Goal: Task Accomplishment & Management: Use online tool/utility

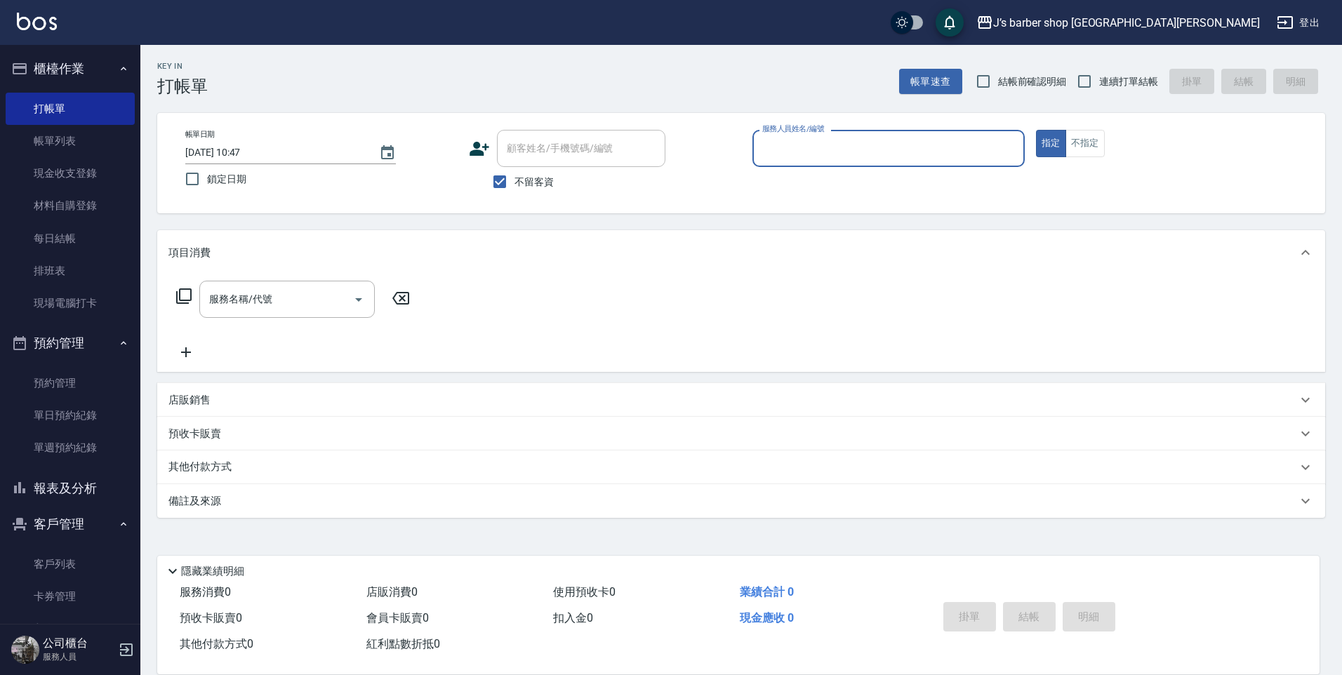
click at [770, 145] on input "服務人員姓名/編號" at bounding box center [889, 148] width 260 height 25
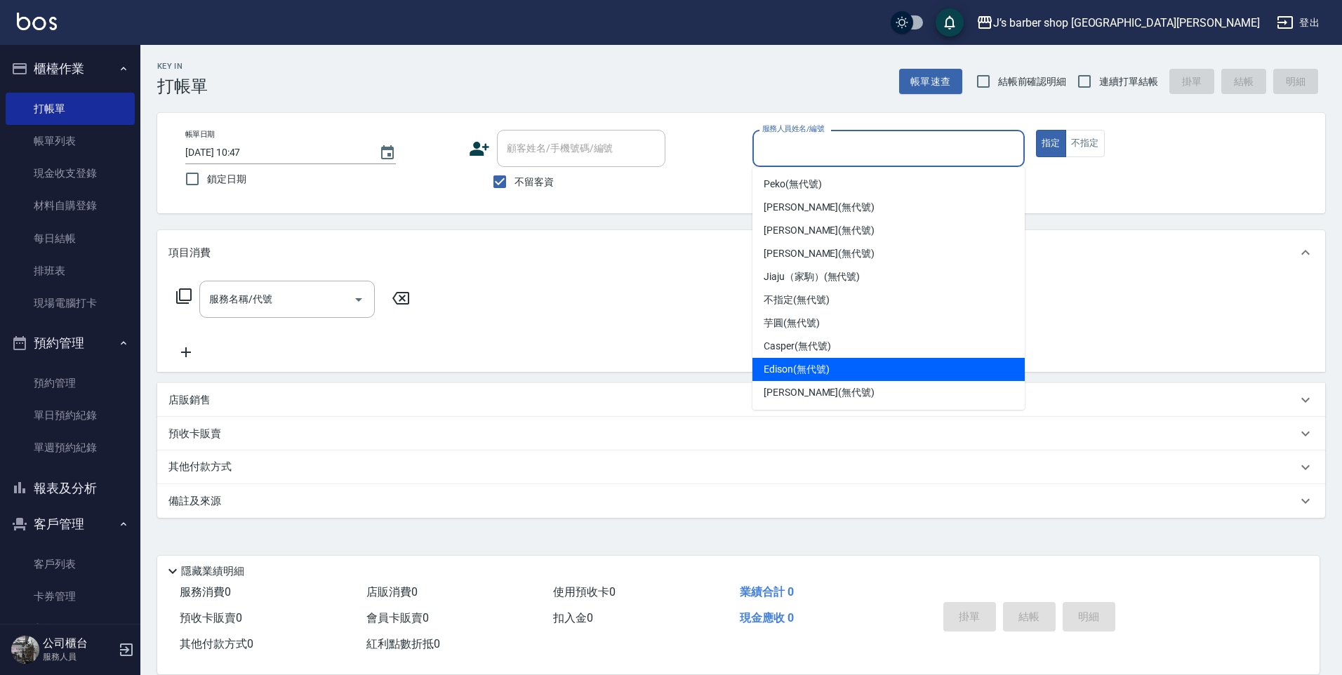
click at [815, 360] on div "Edison (無代號)" at bounding box center [888, 369] width 272 height 23
type input "Edison(無代號)"
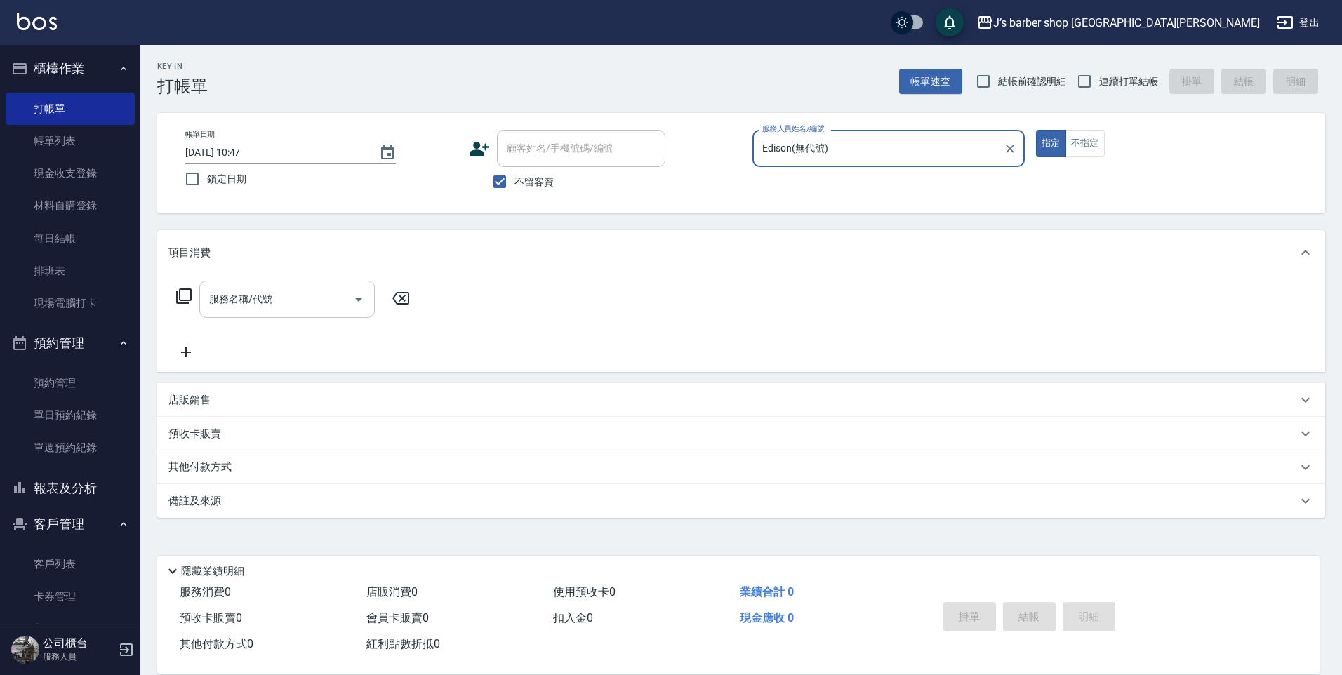
click at [242, 291] on div "服務名稱/代號 服務名稱/代號" at bounding box center [286, 299] width 175 height 37
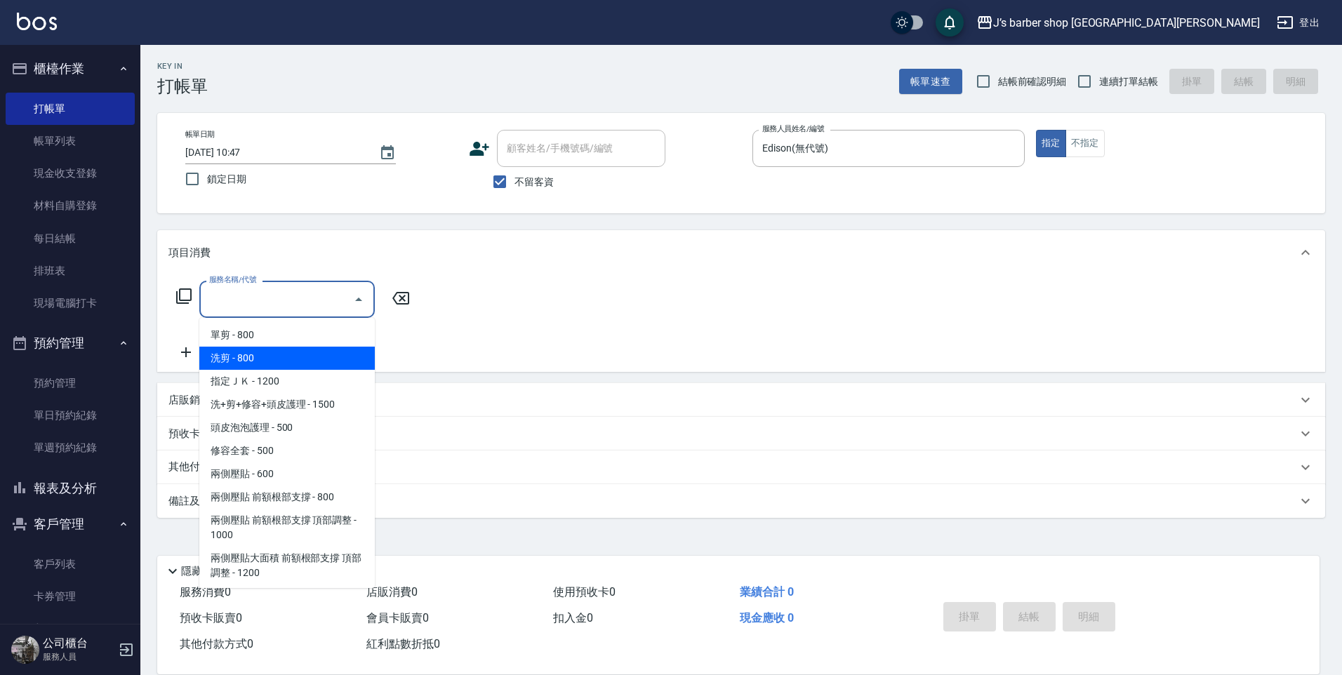
click at [246, 351] on span "洗剪 - 800" at bounding box center [286, 358] width 175 height 23
type input "洗剪(101)"
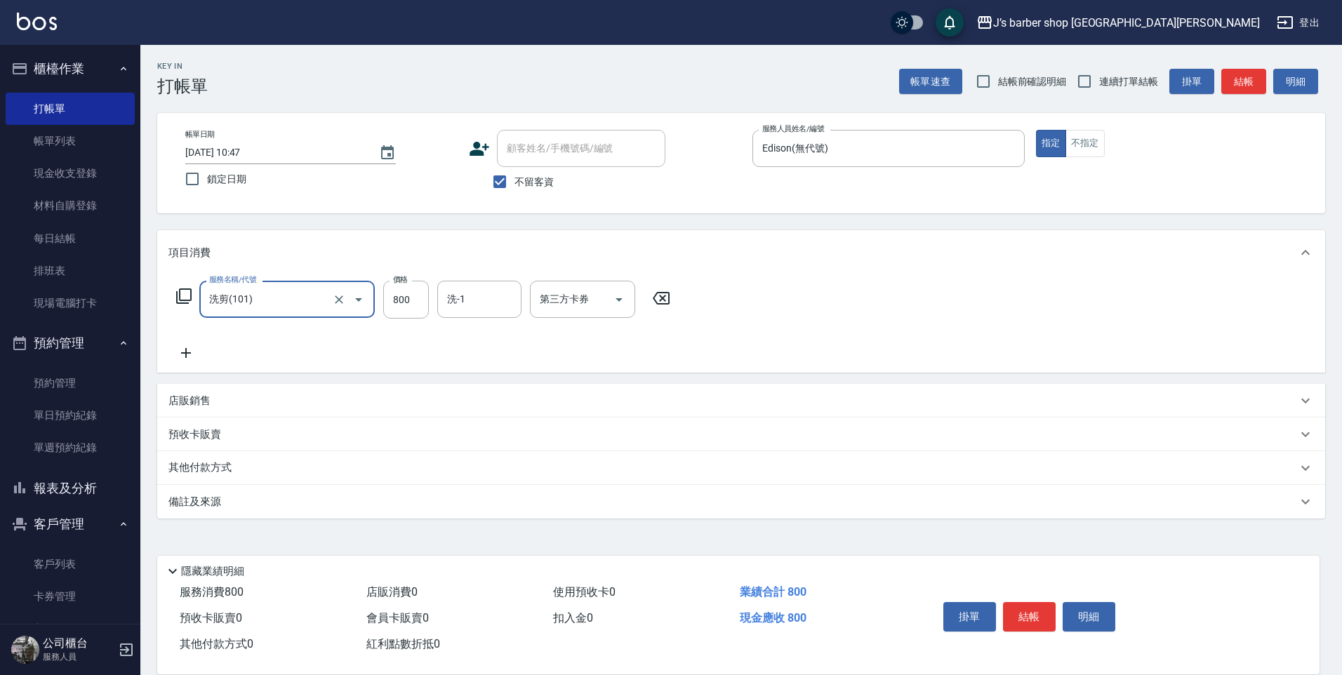
click at [373, 300] on div "洗剪(101) 服務名稱/代號" at bounding box center [286, 299] width 175 height 37
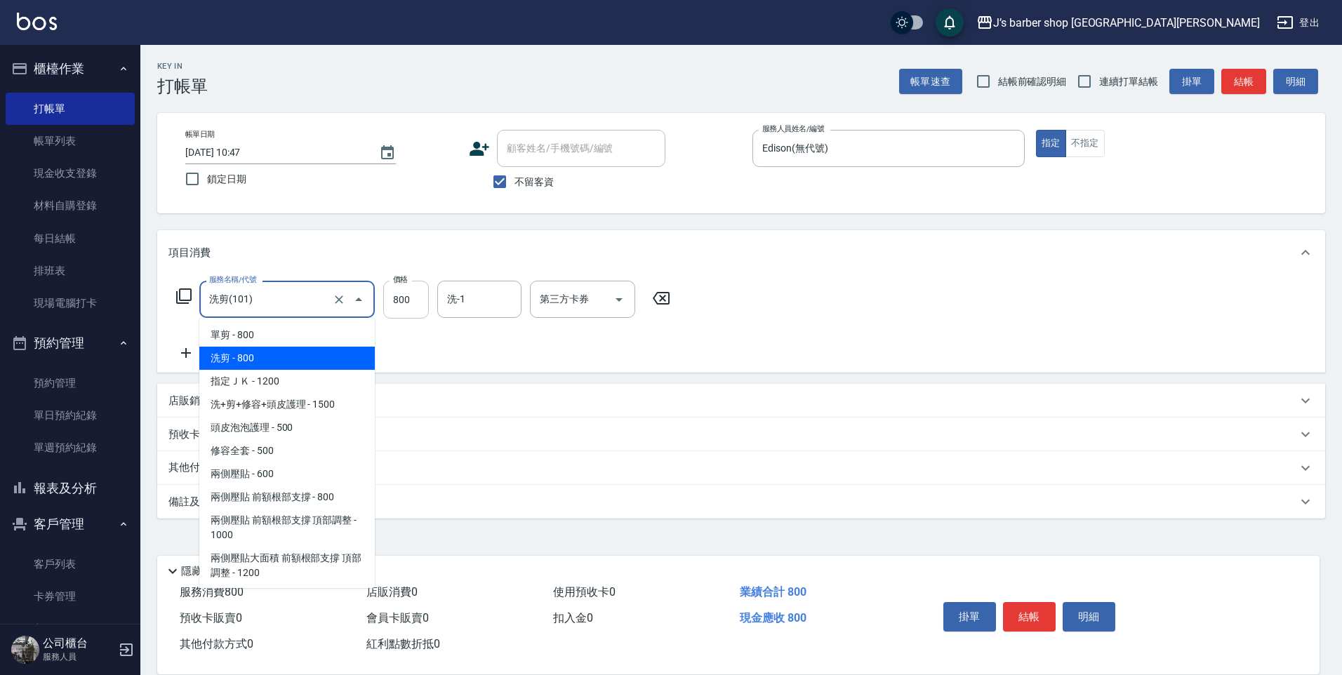
click at [401, 294] on input "800" at bounding box center [406, 300] width 46 height 38
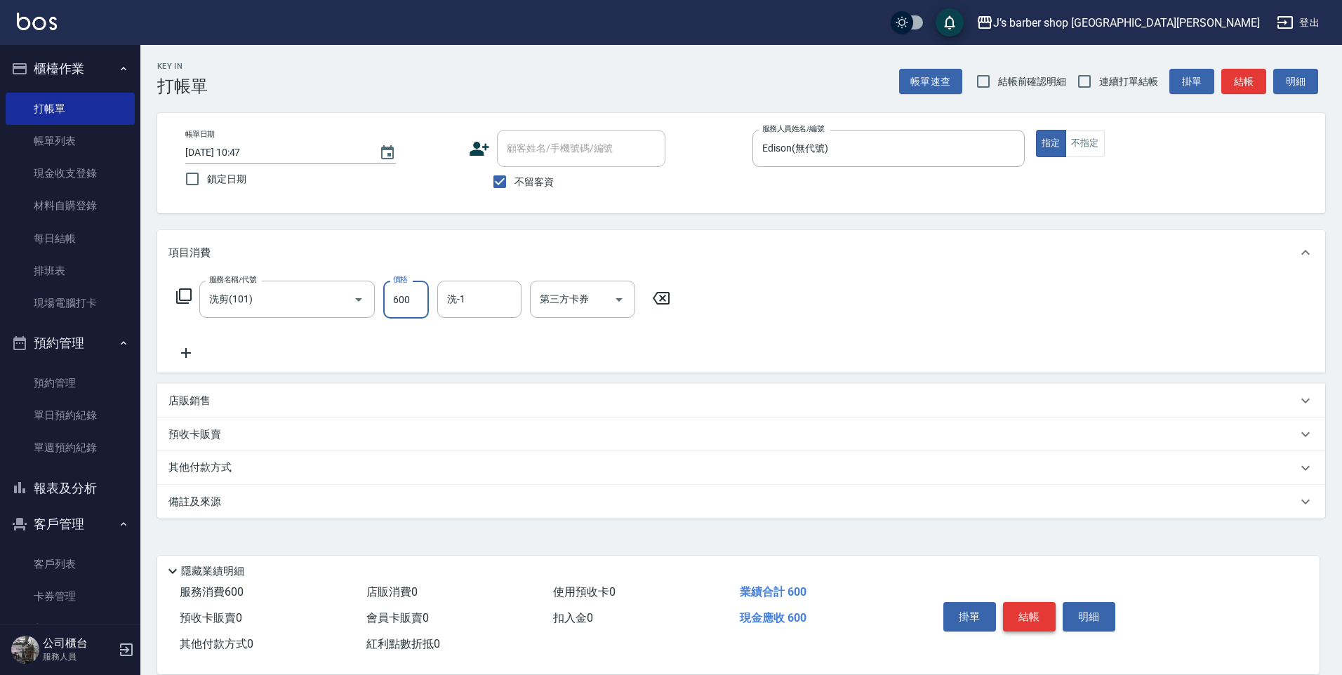
type input "600"
click at [1034, 603] on button "結帳" at bounding box center [1029, 616] width 53 height 29
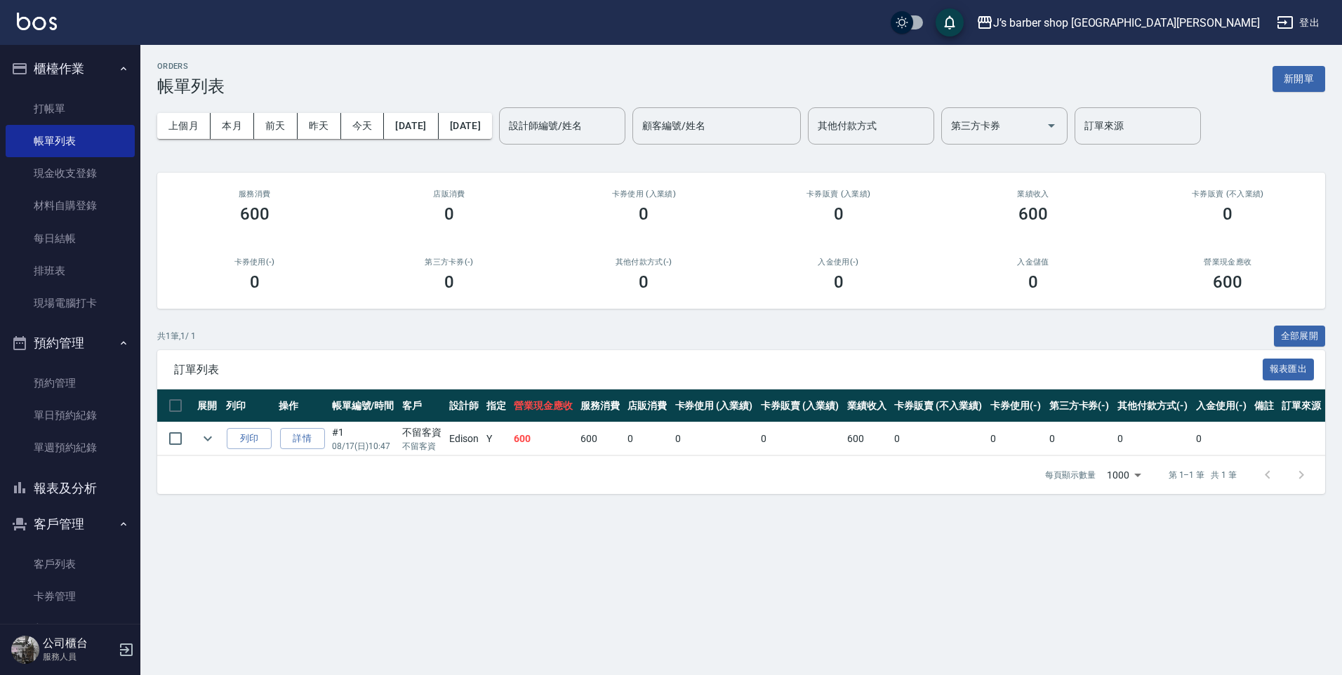
click at [29, 90] on ul "打帳單 帳單列表 現金收支登錄 材料自購登錄 每日結帳 排班表 現場電腦打卡" at bounding box center [70, 206] width 129 height 239
click at [25, 102] on link "打帳單" at bounding box center [70, 109] width 129 height 32
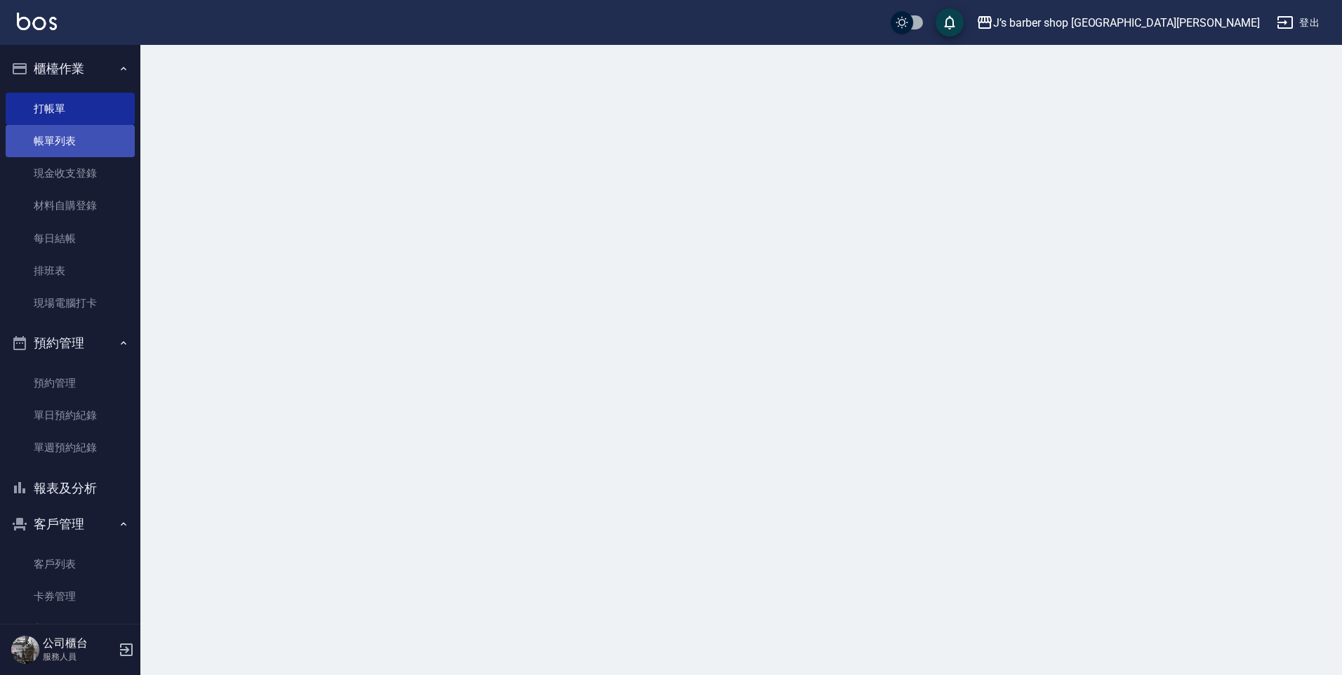
click at [31, 138] on link "帳單列表" at bounding box center [70, 141] width 129 height 32
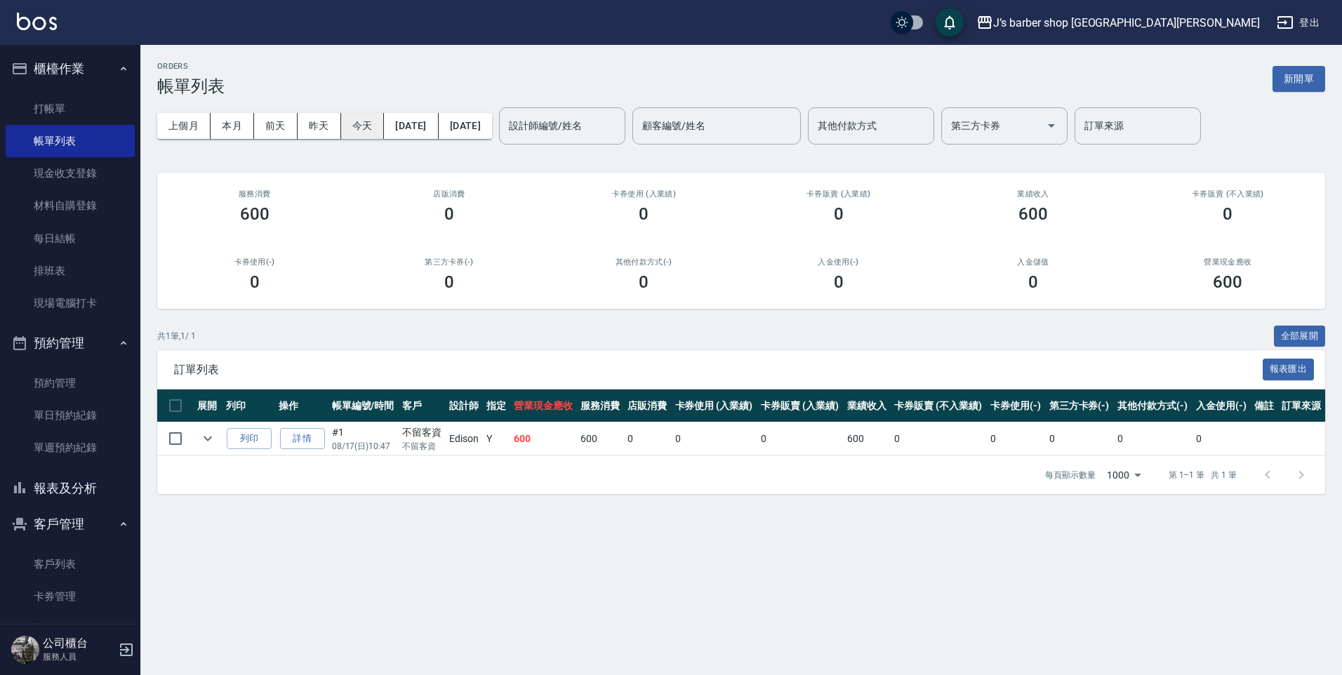
click at [370, 119] on button "今天" at bounding box center [363, 126] width 44 height 26
click at [66, 109] on link "打帳單" at bounding box center [70, 109] width 129 height 32
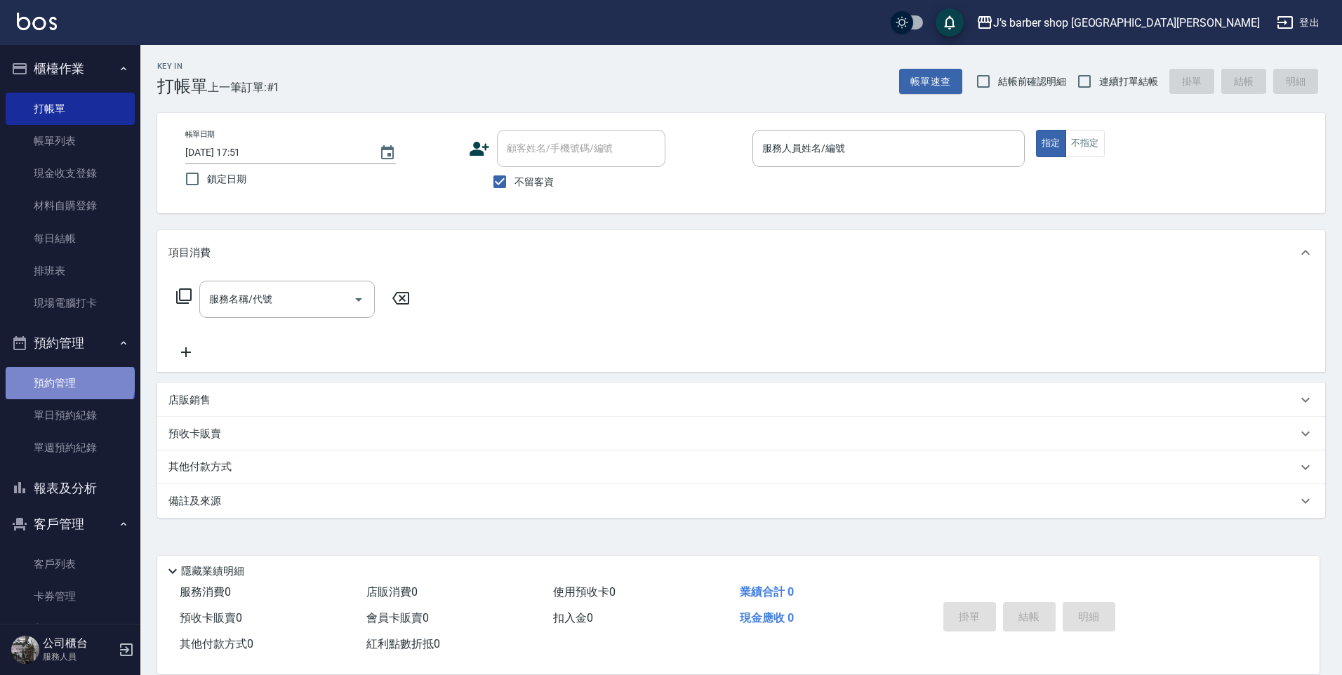
click at [69, 381] on link "預約管理" at bounding box center [70, 383] width 129 height 32
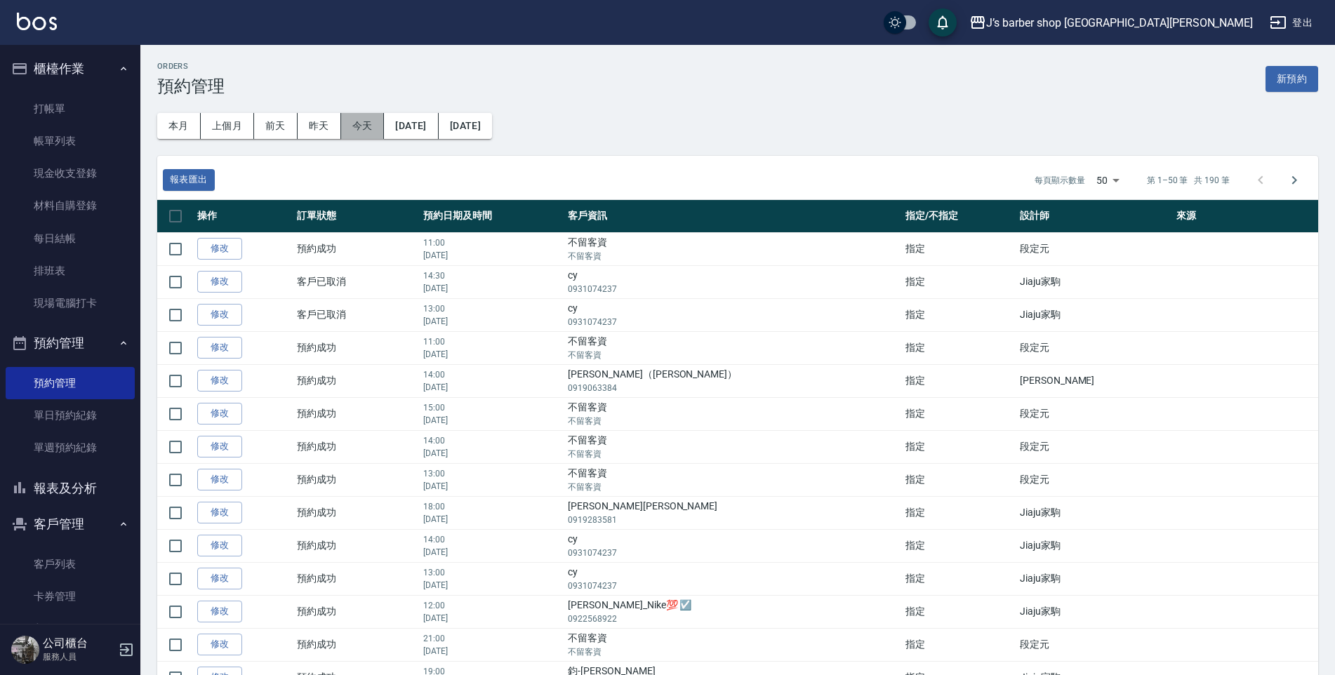
click at [367, 126] on button "今天" at bounding box center [363, 126] width 44 height 26
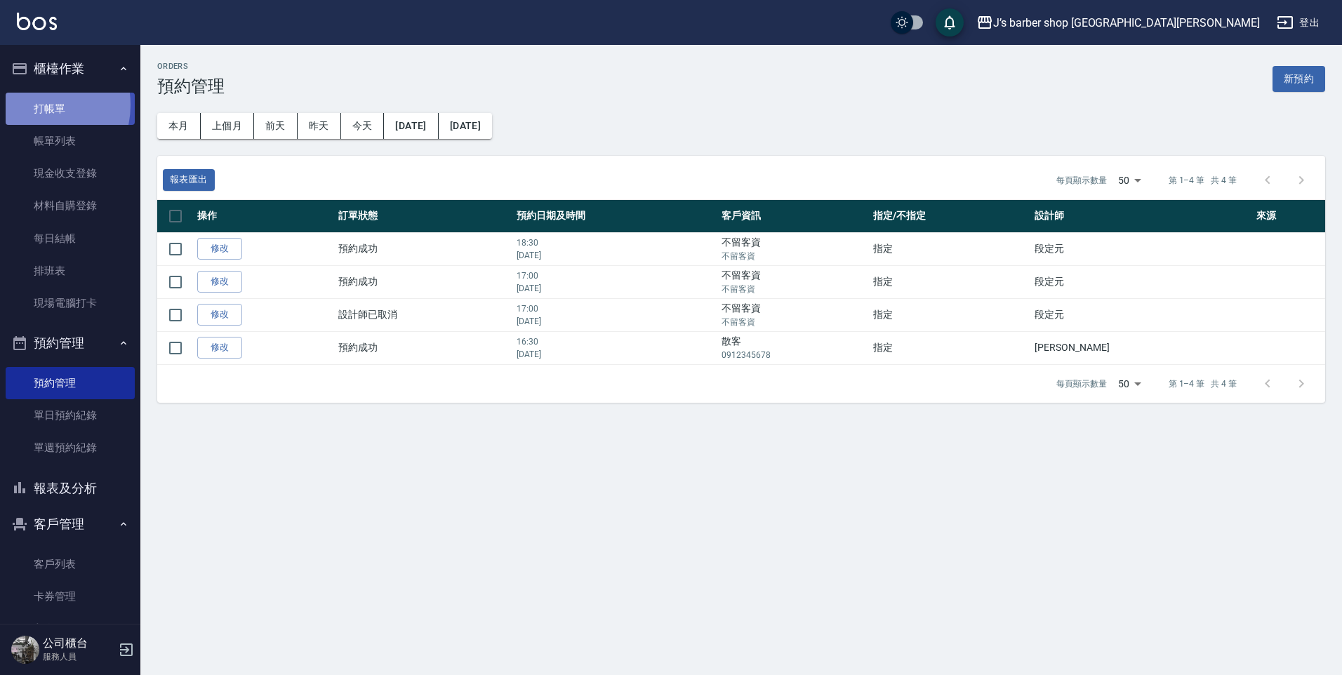
click at [37, 105] on link "打帳單" at bounding box center [70, 109] width 129 height 32
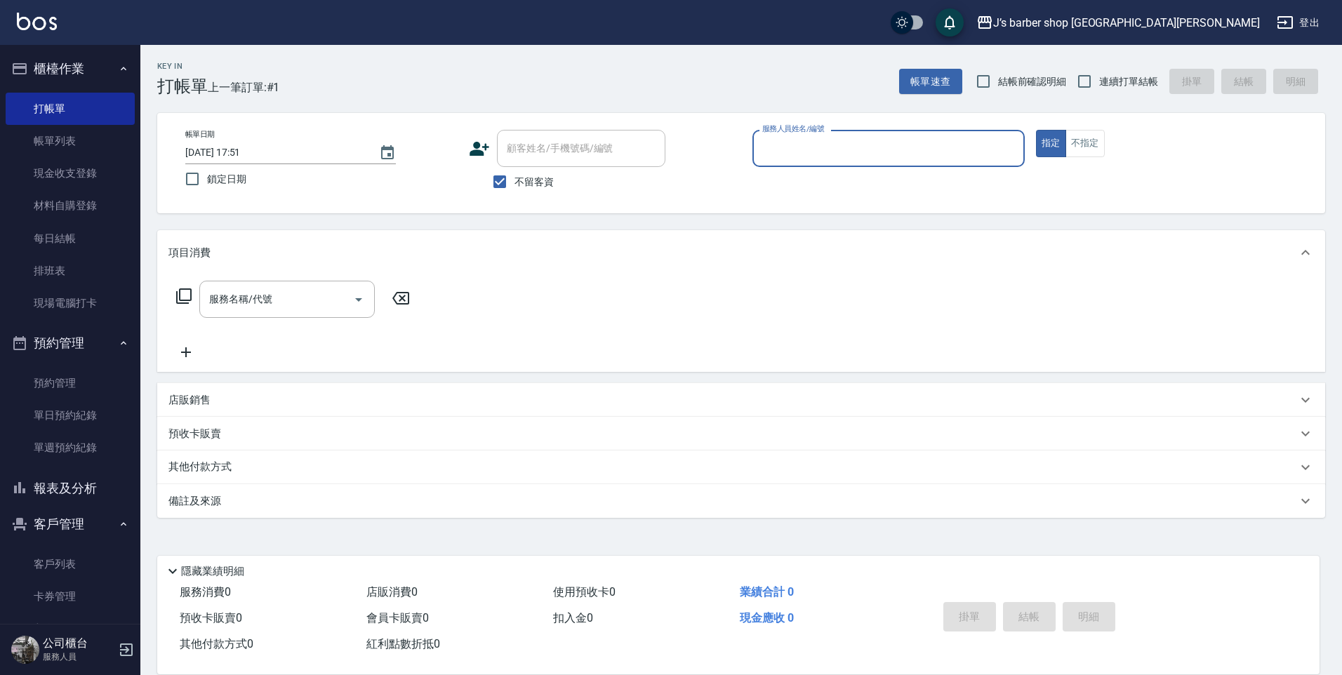
click at [834, 156] on input "服務人員姓名/編號" at bounding box center [889, 148] width 260 height 25
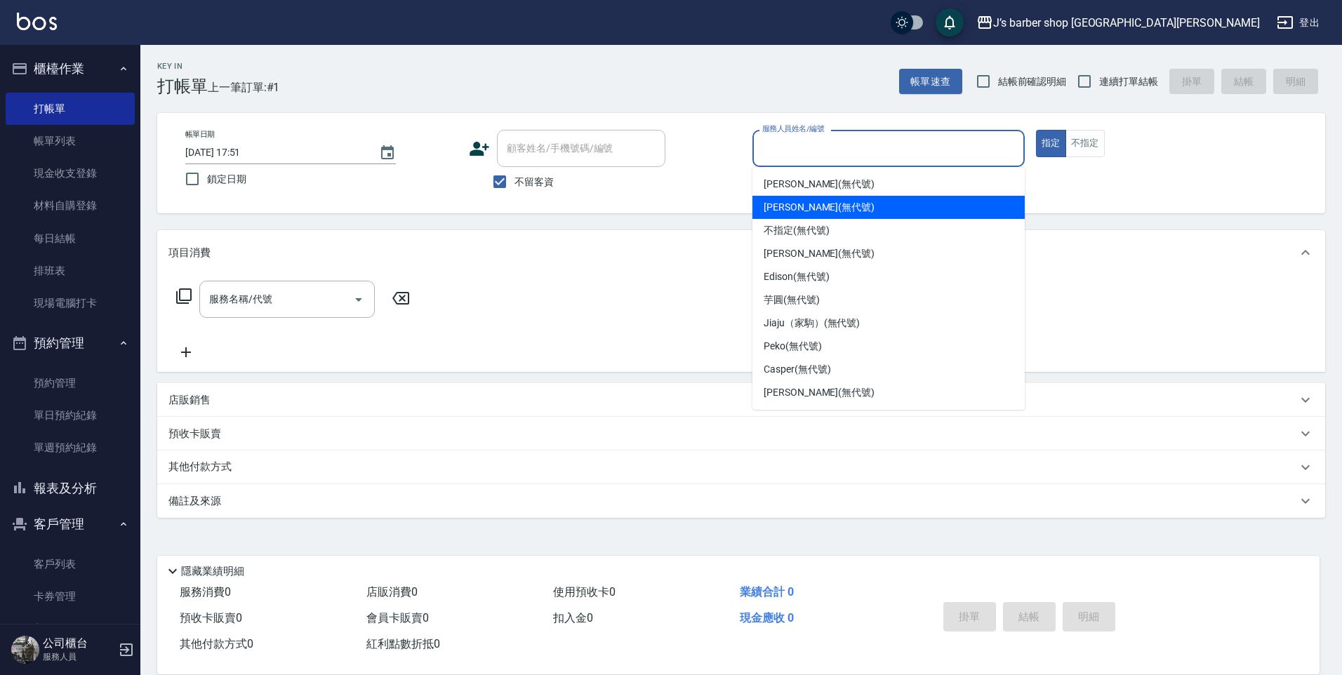
click at [841, 200] on div "[PERSON_NAME] (無代號)" at bounding box center [888, 207] width 272 height 23
type input "[PERSON_NAME](無代號)"
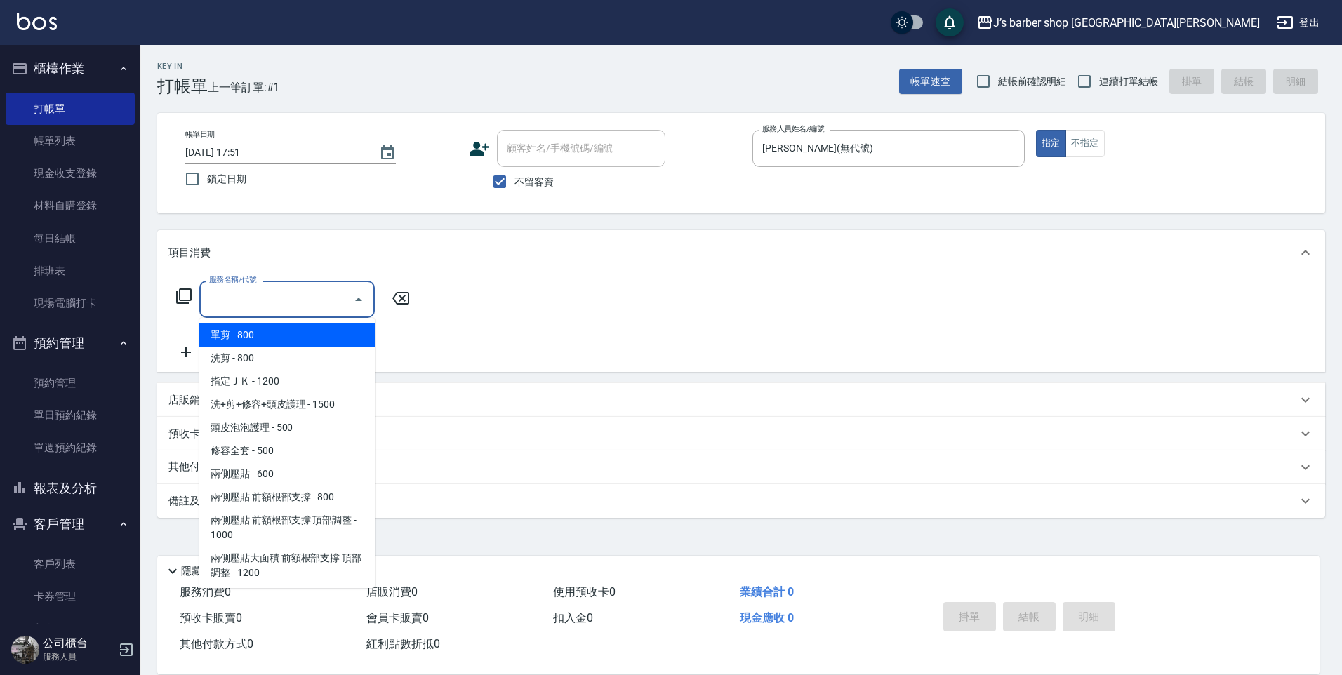
click at [295, 300] on input "服務名稱/代號" at bounding box center [277, 299] width 142 height 25
click at [292, 356] on span "洗剪 - 800" at bounding box center [286, 358] width 175 height 23
type input "洗剪(101)"
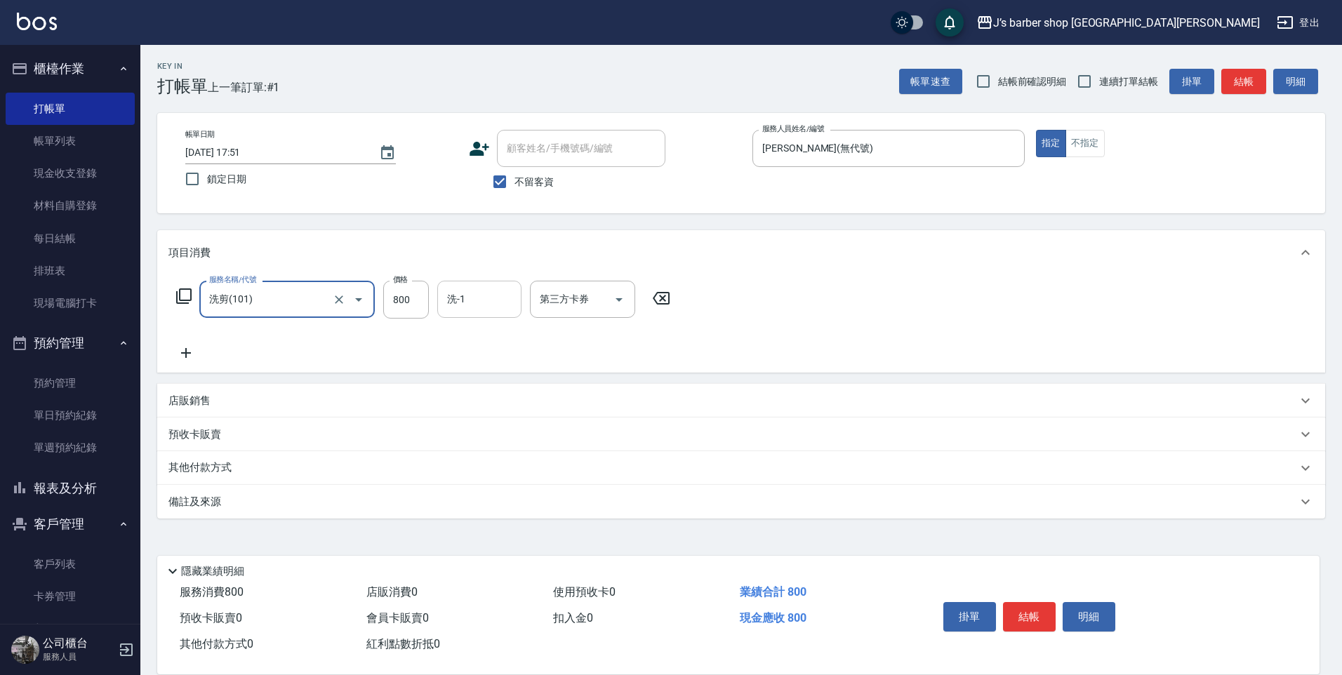
click at [464, 292] on input "洗-1" at bounding box center [479, 299] width 72 height 25
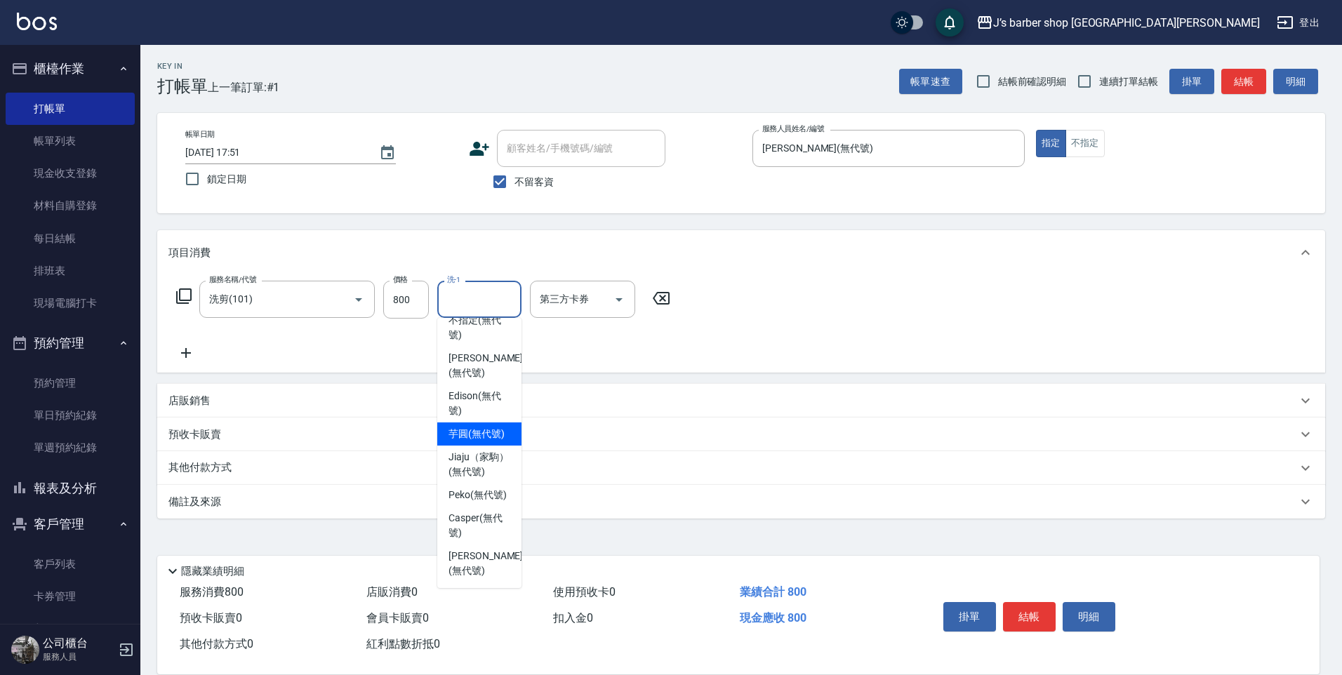
scroll to position [120, 0]
click at [478, 502] on span "Peko (無代號)" at bounding box center [477, 495] width 58 height 15
type input "Peko(無代號)"
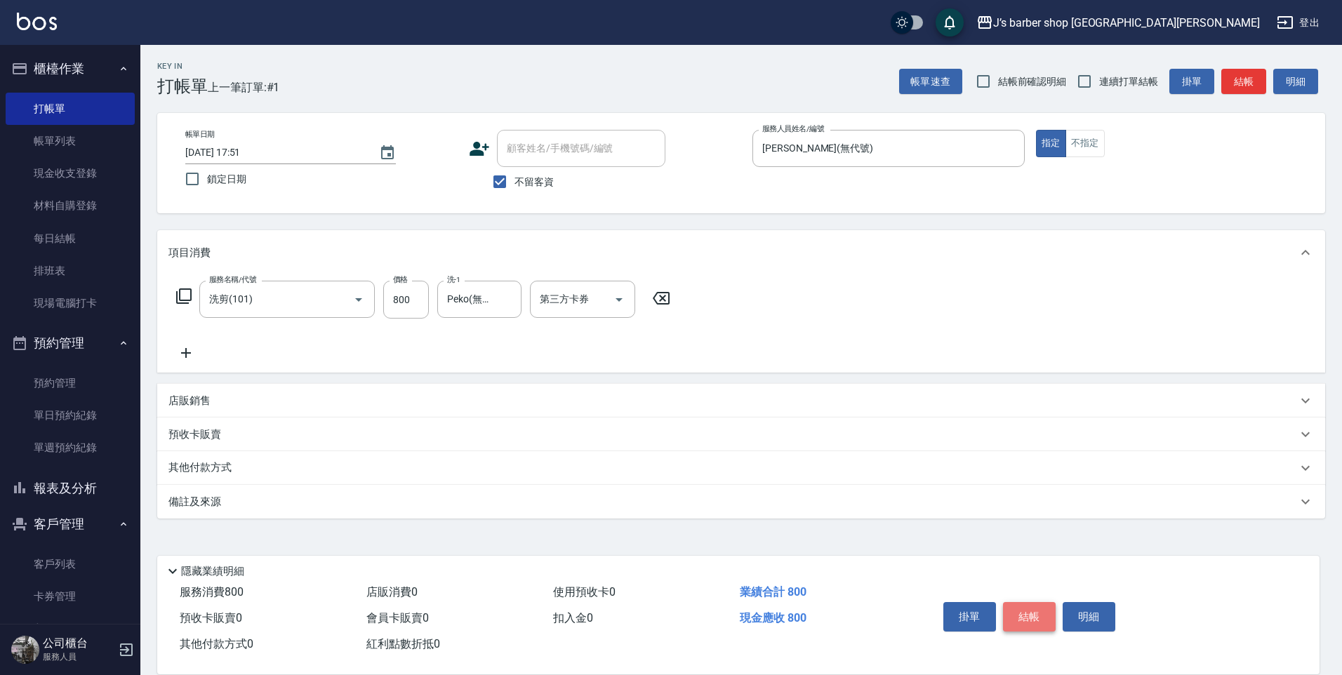
click at [1021, 604] on button "結帳" at bounding box center [1029, 616] width 53 height 29
